Goal: Learn about a topic

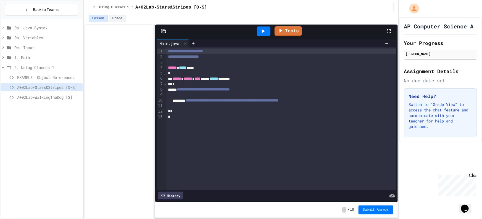
click at [23, 58] on span "1. Math" at bounding box center [47, 58] width 66 height 6
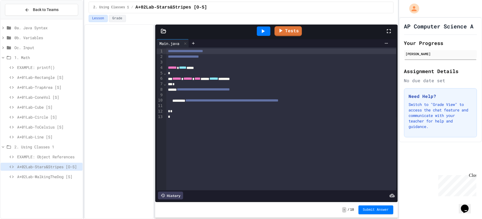
click at [40, 175] on span "A+02Lab-WalkingTheDog [S]" at bounding box center [48, 177] width 63 height 6
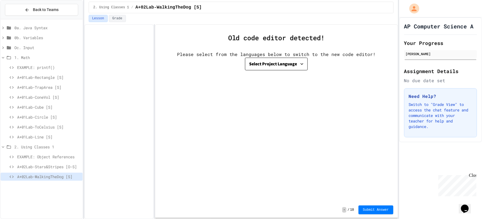
click at [277, 69] on button "Select Project Language" at bounding box center [276, 64] width 63 height 13
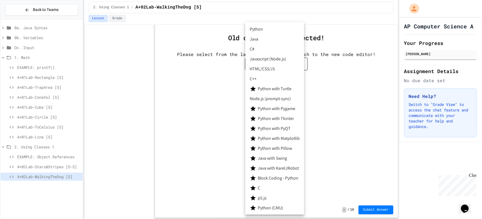
click at [263, 39] on li "Java" at bounding box center [274, 39] width 59 height 10
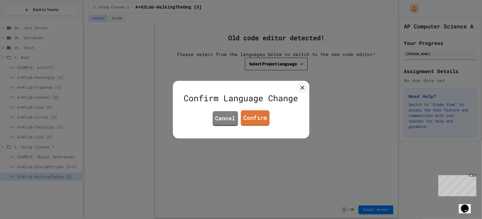
click at [245, 118] on link "Confirm" at bounding box center [255, 118] width 29 height 16
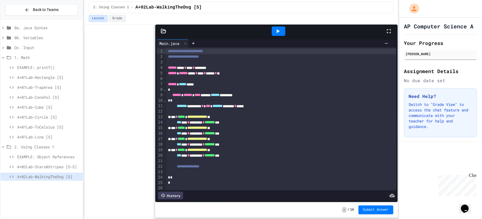
click at [66, 165] on span "A+02Lab-Stars&Stripes [O-S]" at bounding box center [48, 167] width 63 height 6
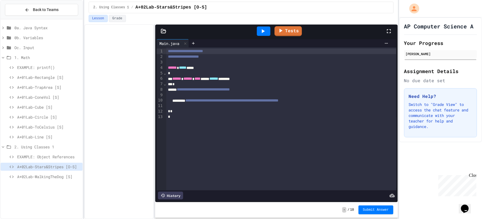
click at [65, 176] on span "A+02Lab-WalkingTheDog [S]" at bounding box center [48, 177] width 63 height 6
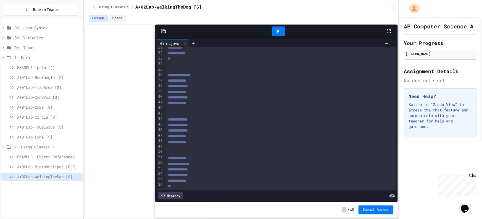
scroll to position [174, 0]
click at [73, 162] on div "EXAMPLE: Object References" at bounding box center [42, 158] width 82 height 10
click at [67, 169] on span "A+02Lab-Stars&Stripes [O-S]" at bounding box center [48, 167] width 63 height 6
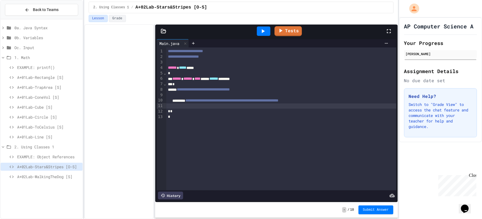
click at [231, 105] on div at bounding box center [281, 107] width 230 height 6
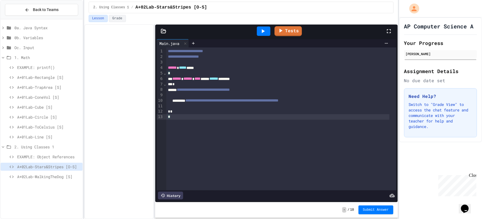
click at [199, 157] on div "**********" at bounding box center [281, 118] width 230 height 143
click at [230, 88] on span "**********" at bounding box center [203, 90] width 53 height 4
